Goal: Navigation & Orientation: Find specific page/section

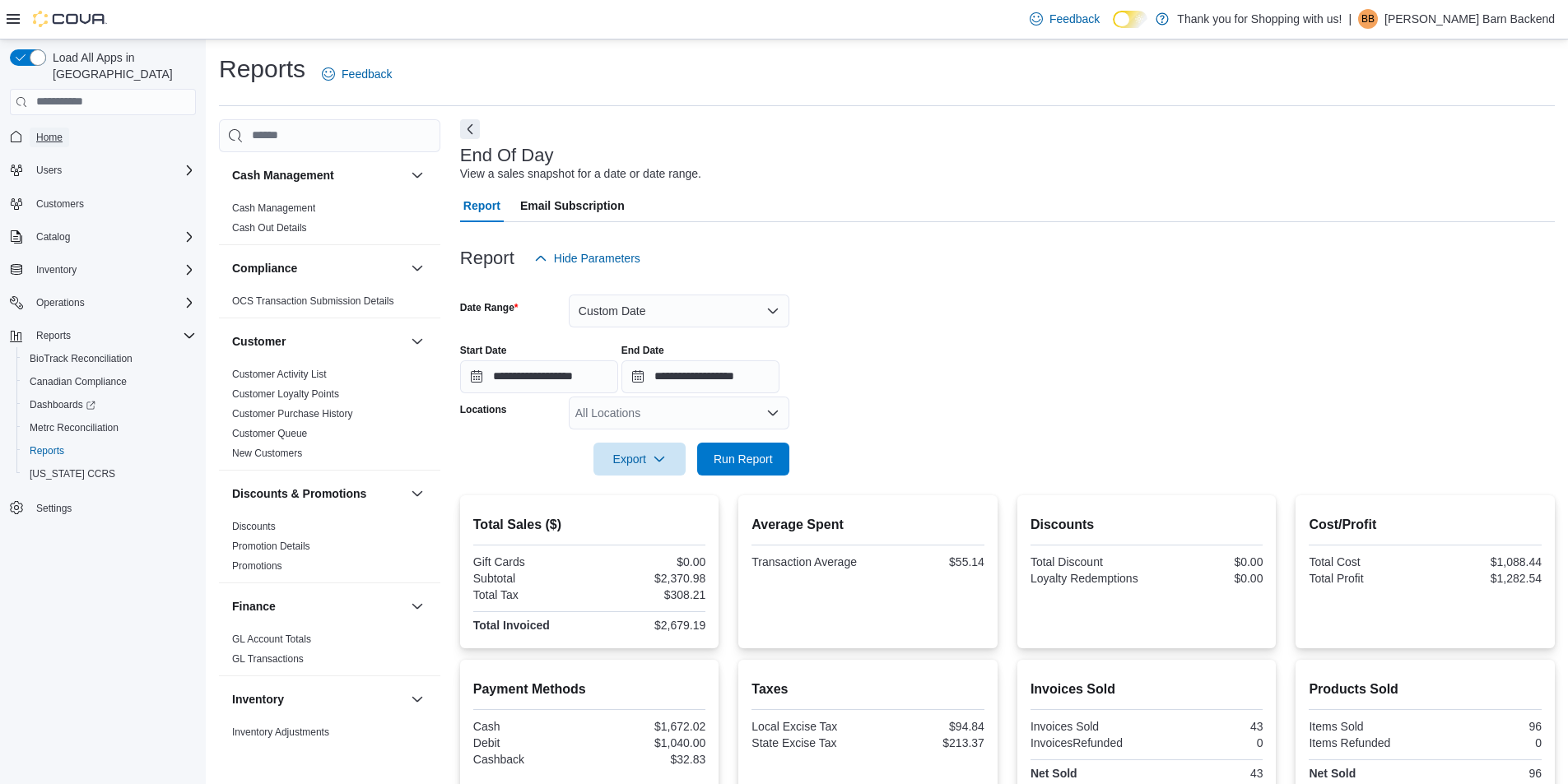
click at [51, 130] on span "Home" at bounding box center [49, 137] width 26 height 13
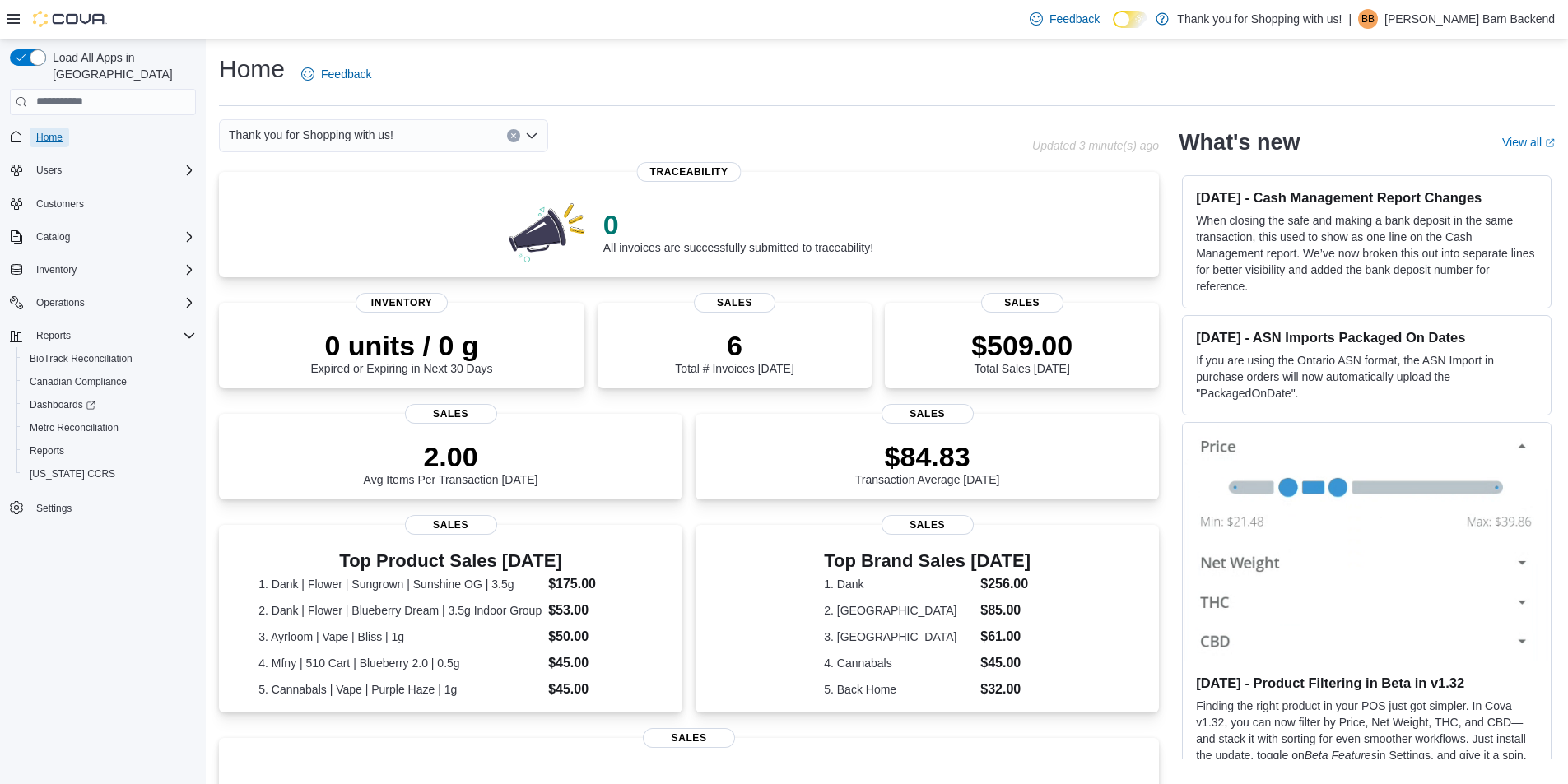
drag, startPoint x: 48, startPoint y: 121, endPoint x: 53, endPoint y: 93, distance: 28.4
click at [49, 130] on span "Home" at bounding box center [49, 137] width 26 height 13
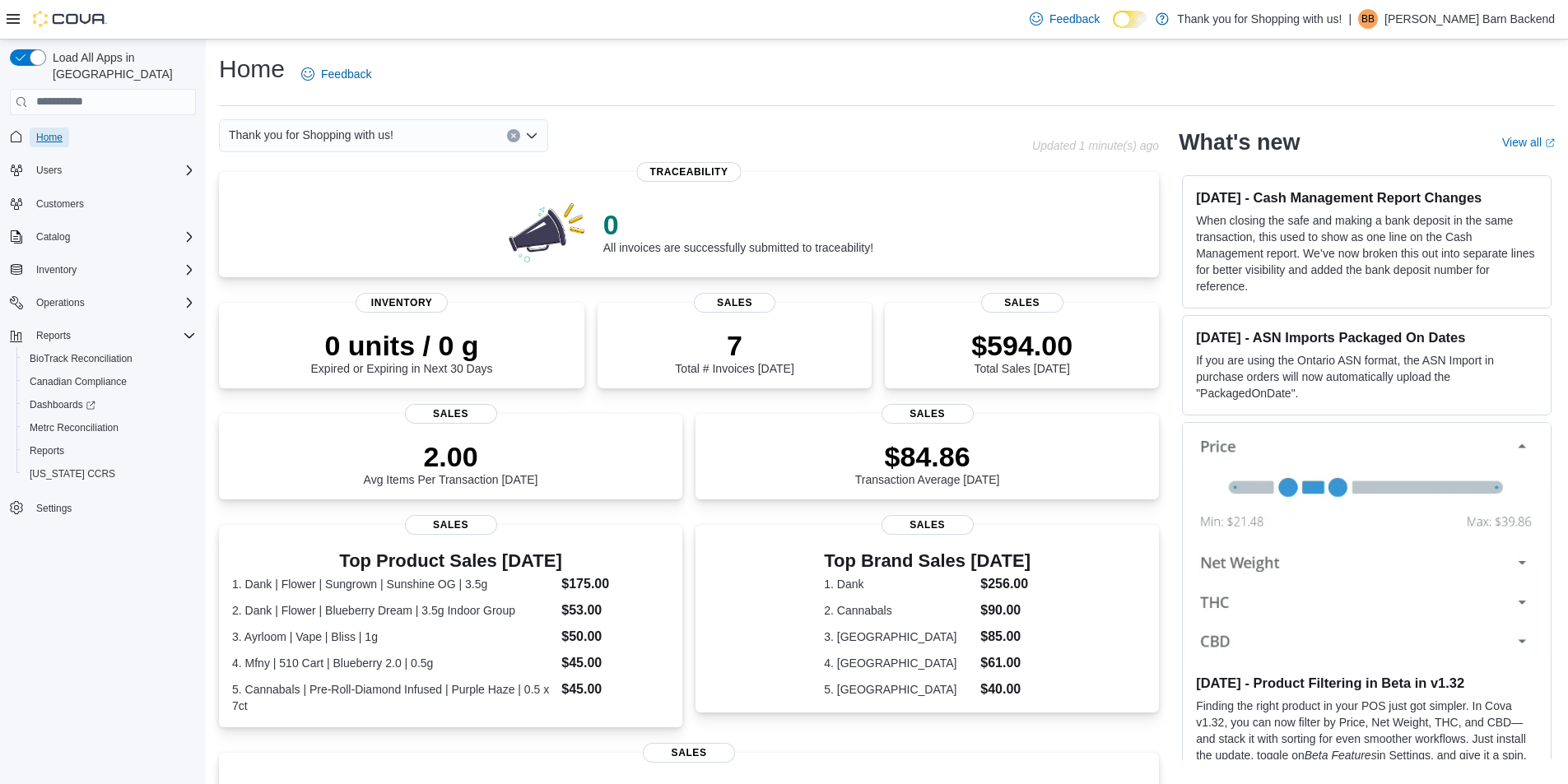
click at [61, 128] on span "Home" at bounding box center [49, 138] width 26 height 20
